Goal: Find specific fact

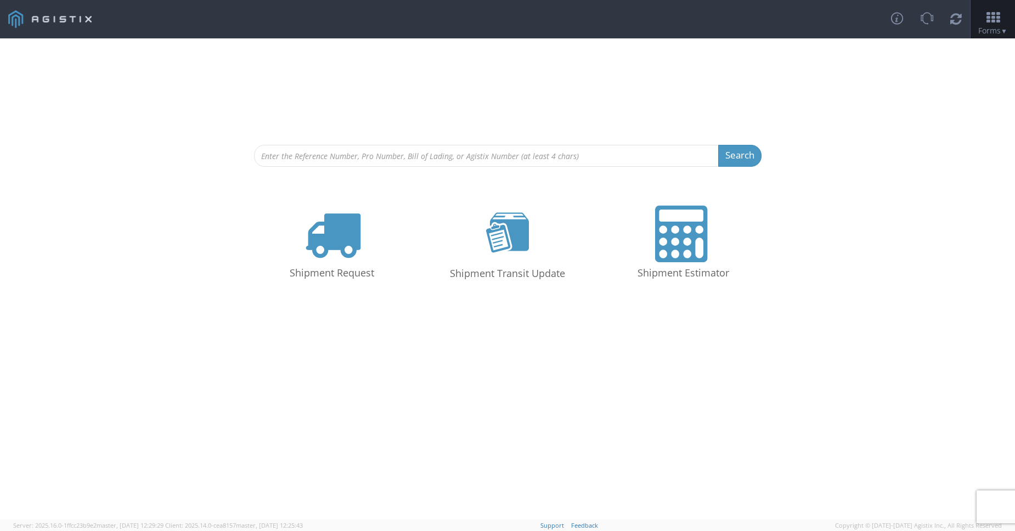
click at [238, 523] on span "Client: 2025.14.0-cea8157 master, [DATE] 12:25:43" at bounding box center [234, 525] width 138 height 8
copy span "cea8157"
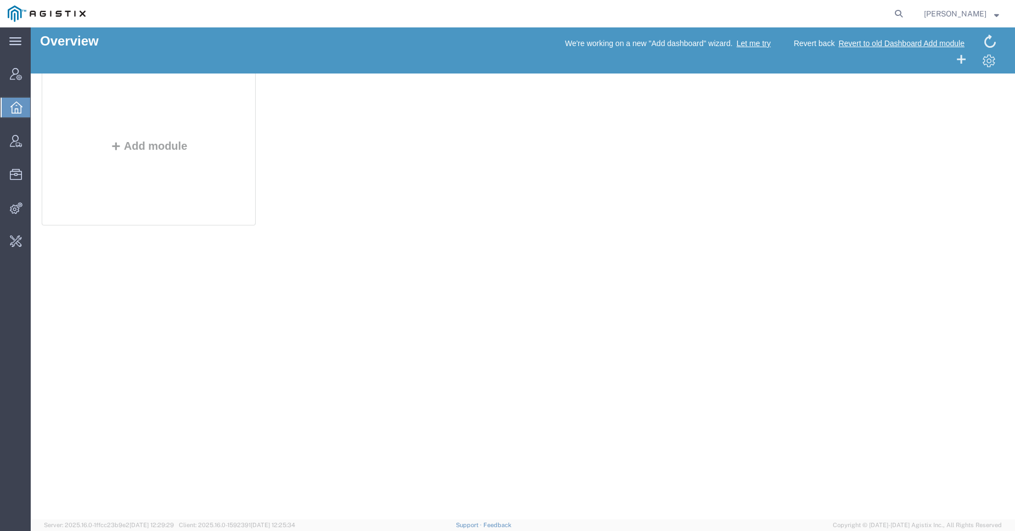
click at [248, 524] on span "Server: 2025.16.0-1ffcc23b9e2 [DATE] 12:29:29 Client: 2025.16.0-1592391 [DATE] …" at bounding box center [169, 525] width 251 height 9
click at [250, 525] on span "Client: 2025.16.0-1592391 [DATE] 12:25:34" at bounding box center [237, 525] width 116 height 7
copy span "1592391"
